Goal: Information Seeking & Learning: Find specific fact

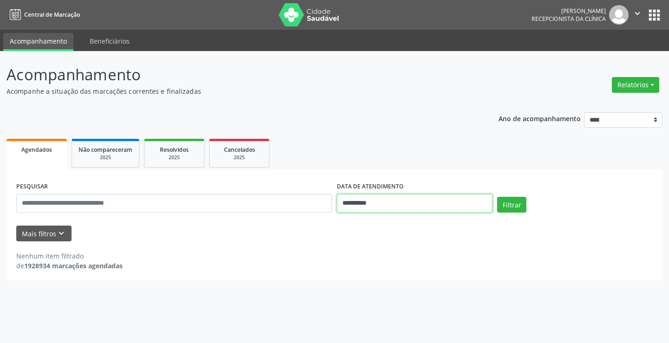
click at [367, 207] on input "**********" at bounding box center [415, 203] width 156 height 19
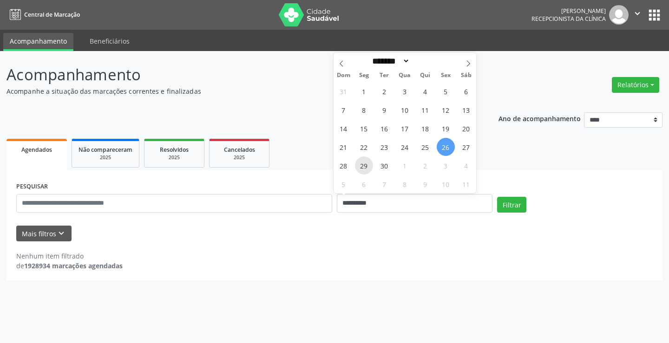
click at [359, 162] on span "29" at bounding box center [364, 165] width 18 height 18
type input "**********"
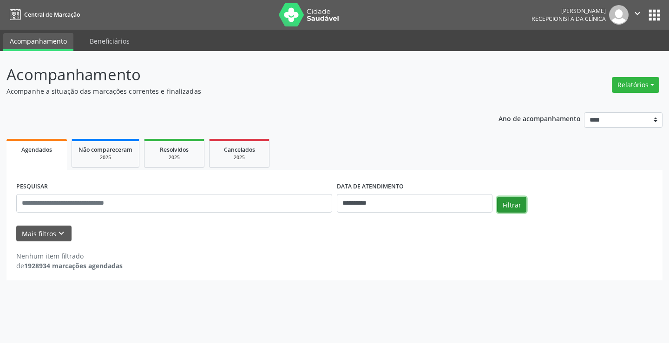
click at [511, 203] on button "Filtrar" at bounding box center [511, 205] width 29 height 16
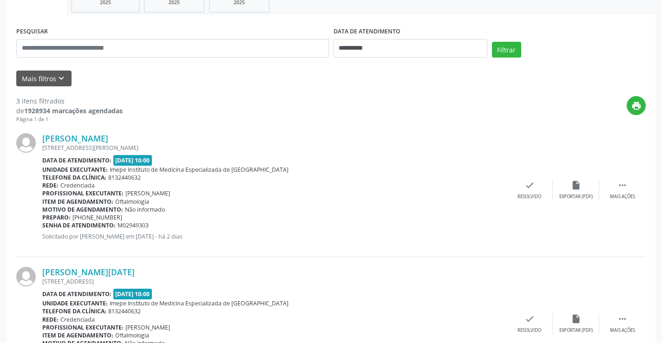
scroll to position [279, 0]
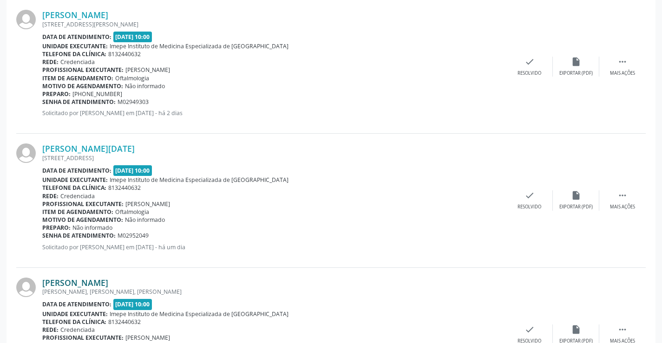
click at [108, 284] on link "[PERSON_NAME]" at bounding box center [75, 283] width 66 height 10
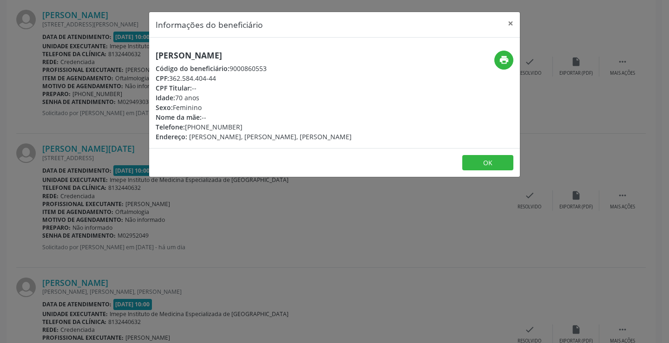
drag, startPoint x: 152, startPoint y: 54, endPoint x: 342, endPoint y: 50, distance: 189.9
click at [342, 51] on div "[PERSON_NAME] Código do beneficiário: 9000860553 CPF: 362.584.404-44 CPF Titula…" at bounding box center [272, 96] width 247 height 91
copy h5 "[PERSON_NAME]"
click at [203, 186] on div "Informações do beneficiário × [PERSON_NAME] Código do beneficiário: 9000860553 …" at bounding box center [334, 171] width 669 height 343
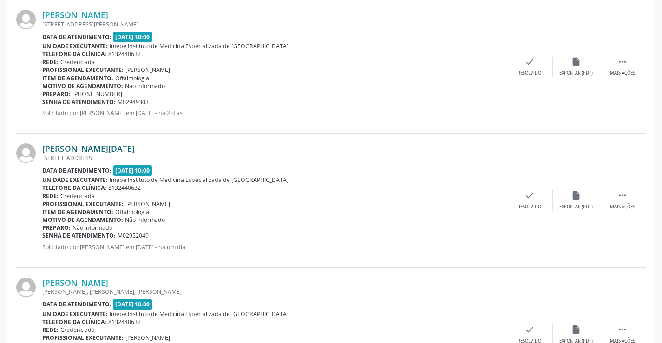
click at [80, 148] on link "[PERSON_NAME][DATE]" at bounding box center [88, 148] width 92 height 10
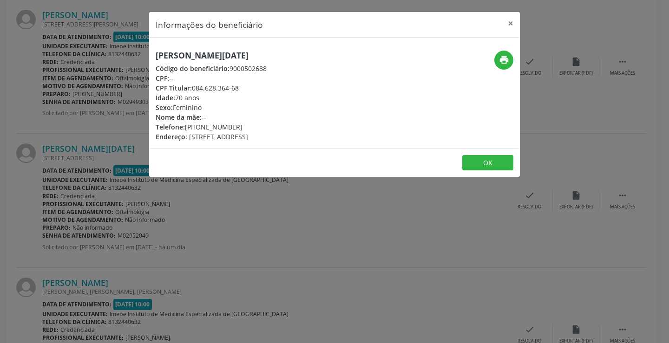
drag, startPoint x: 155, startPoint y: 53, endPoint x: 325, endPoint y: 53, distance: 170.4
click at [325, 53] on div "[PERSON_NAME][DATE] Código do beneficiário: 9000502688 CPF: -- CPF Titular: 084…" at bounding box center [272, 96] width 247 height 91
copy h5 "[PERSON_NAME][DATE]"
click at [287, 210] on div "Informações do beneficiário × [PERSON_NAME][DATE] Código do beneficiário: 90005…" at bounding box center [334, 171] width 669 height 343
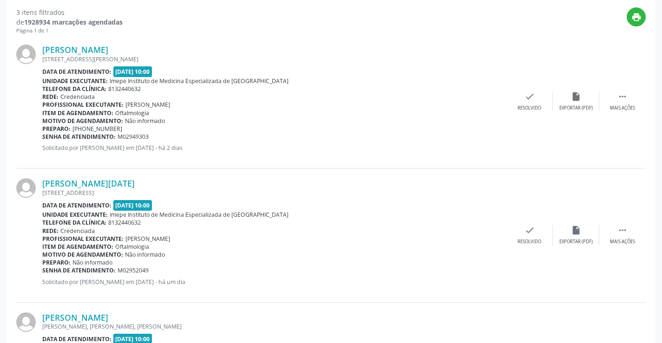
scroll to position [139, 0]
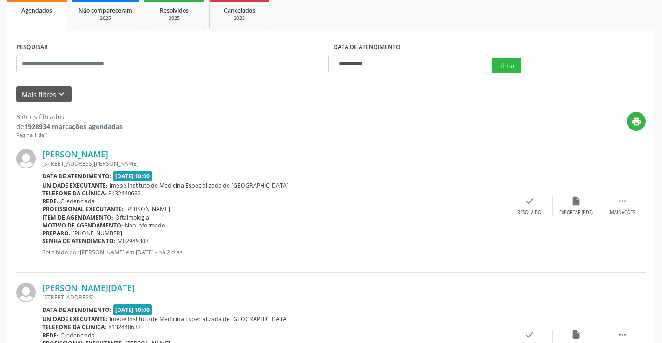
click at [127, 161] on div "[STREET_ADDRESS][PERSON_NAME]" at bounding box center [274, 164] width 464 height 8
click at [108, 153] on link "[PERSON_NAME]" at bounding box center [75, 154] width 66 height 10
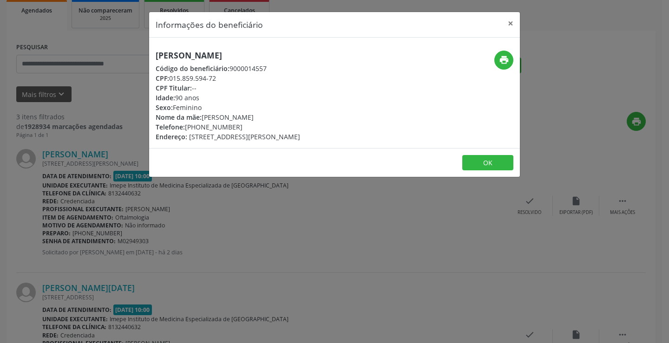
drag, startPoint x: 152, startPoint y: 54, endPoint x: 332, endPoint y: 55, distance: 180.1
click at [332, 55] on div "[PERSON_NAME] Código do beneficiário: 9000014557 CPF: 015.859.594-72 CPF Titula…" at bounding box center [272, 96] width 247 height 91
copy h5 "[PERSON_NAME]"
click at [509, 20] on button "×" at bounding box center [510, 23] width 19 height 23
